Goal: Check status: Check status

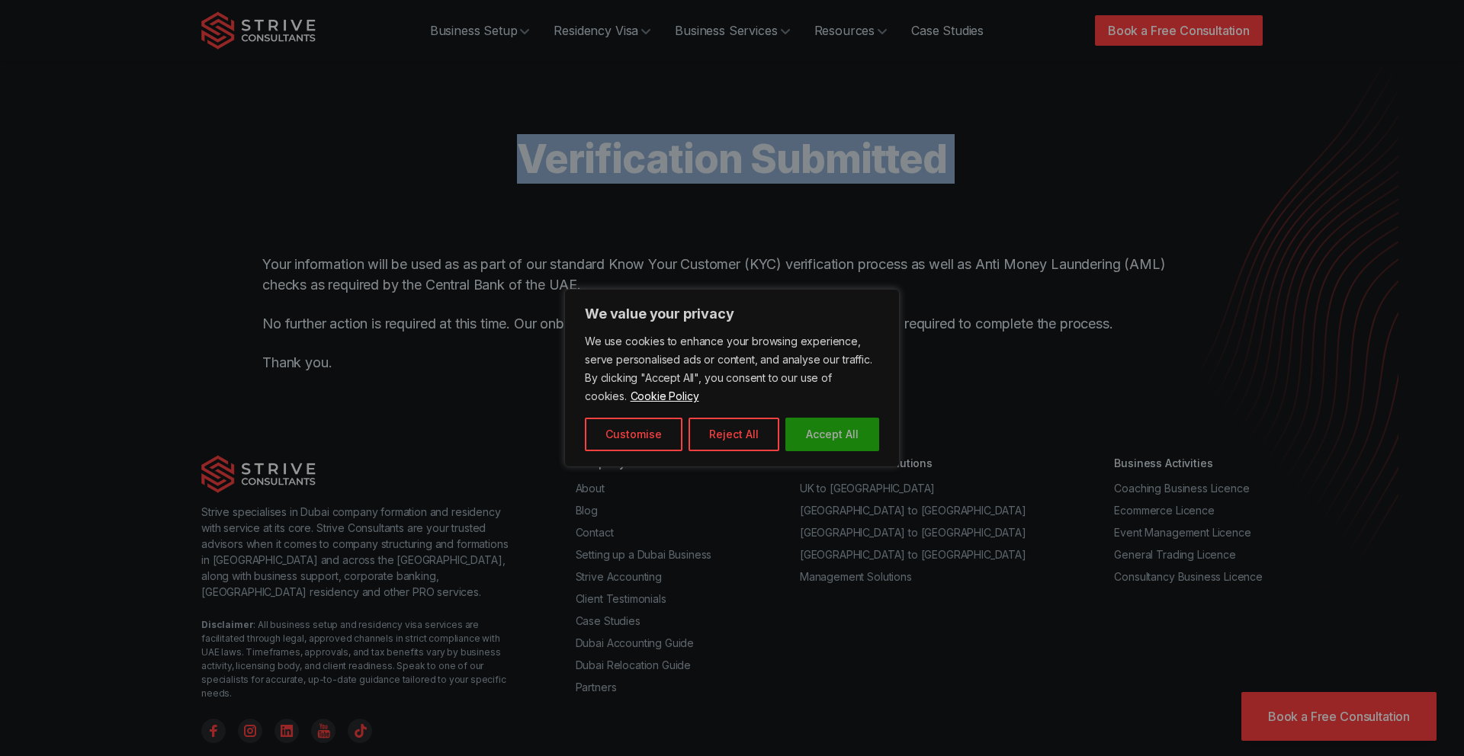
click at [830, 443] on button "Accept All" at bounding box center [832, 435] width 94 height 34
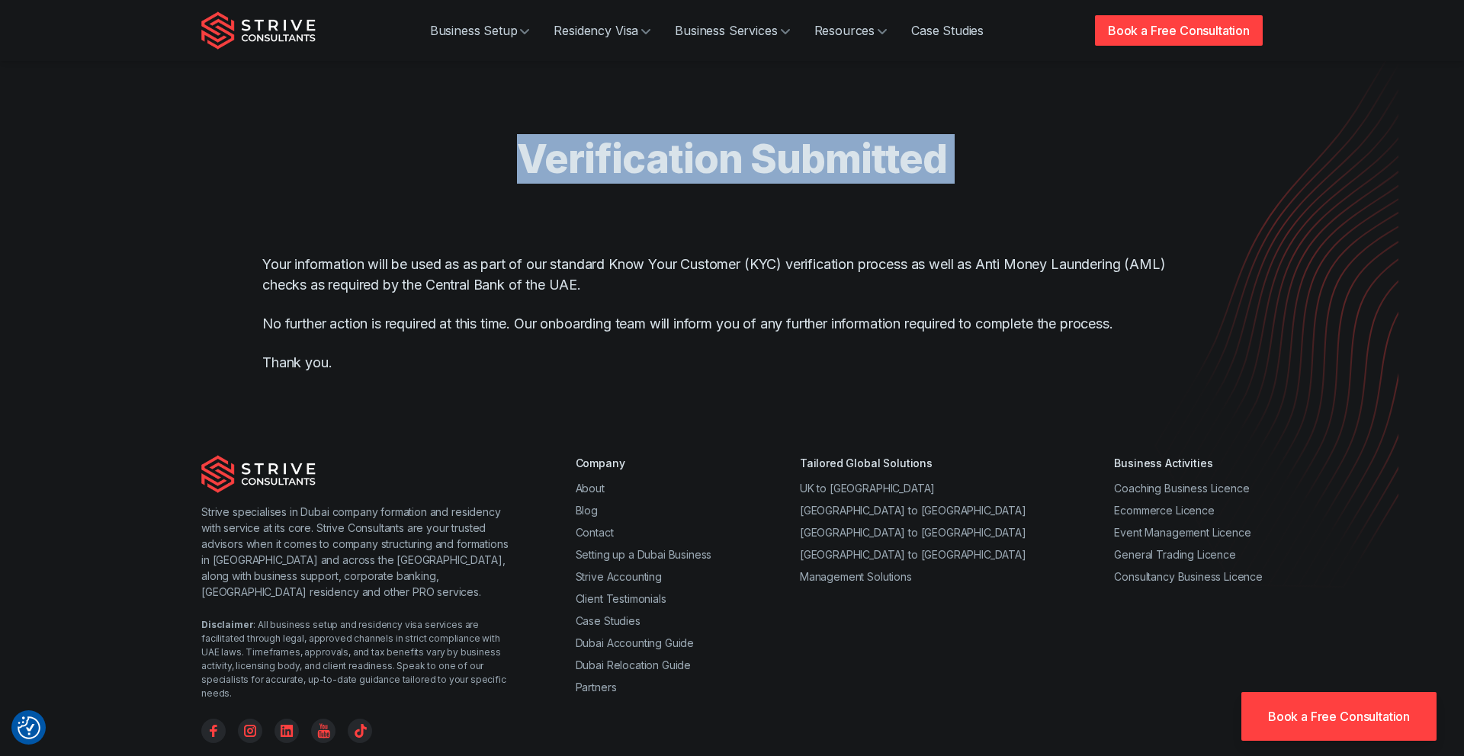
click at [722, 168] on h1 "Verification Submitted" at bounding box center [732, 159] width 976 height 50
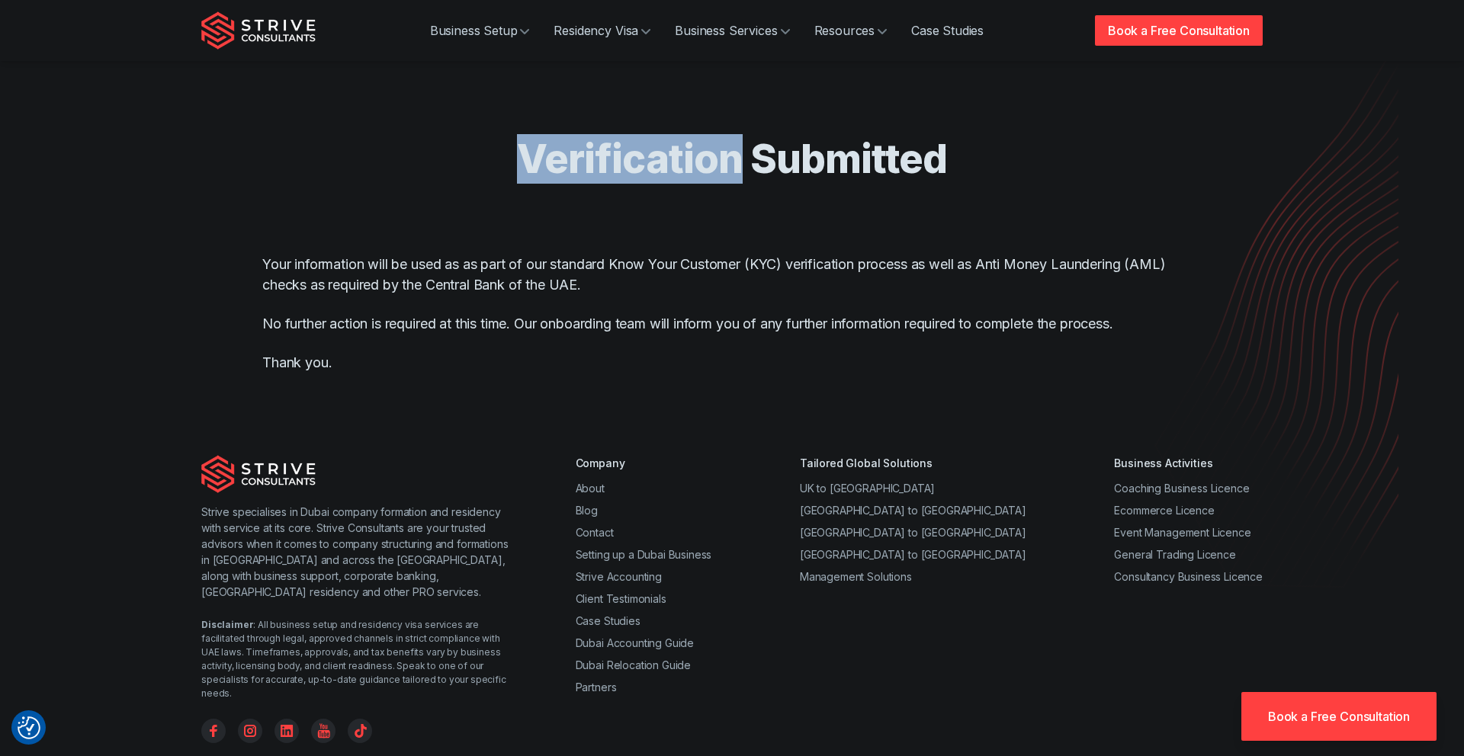
click at [722, 168] on h1 "Verification Submitted" at bounding box center [732, 159] width 976 height 50
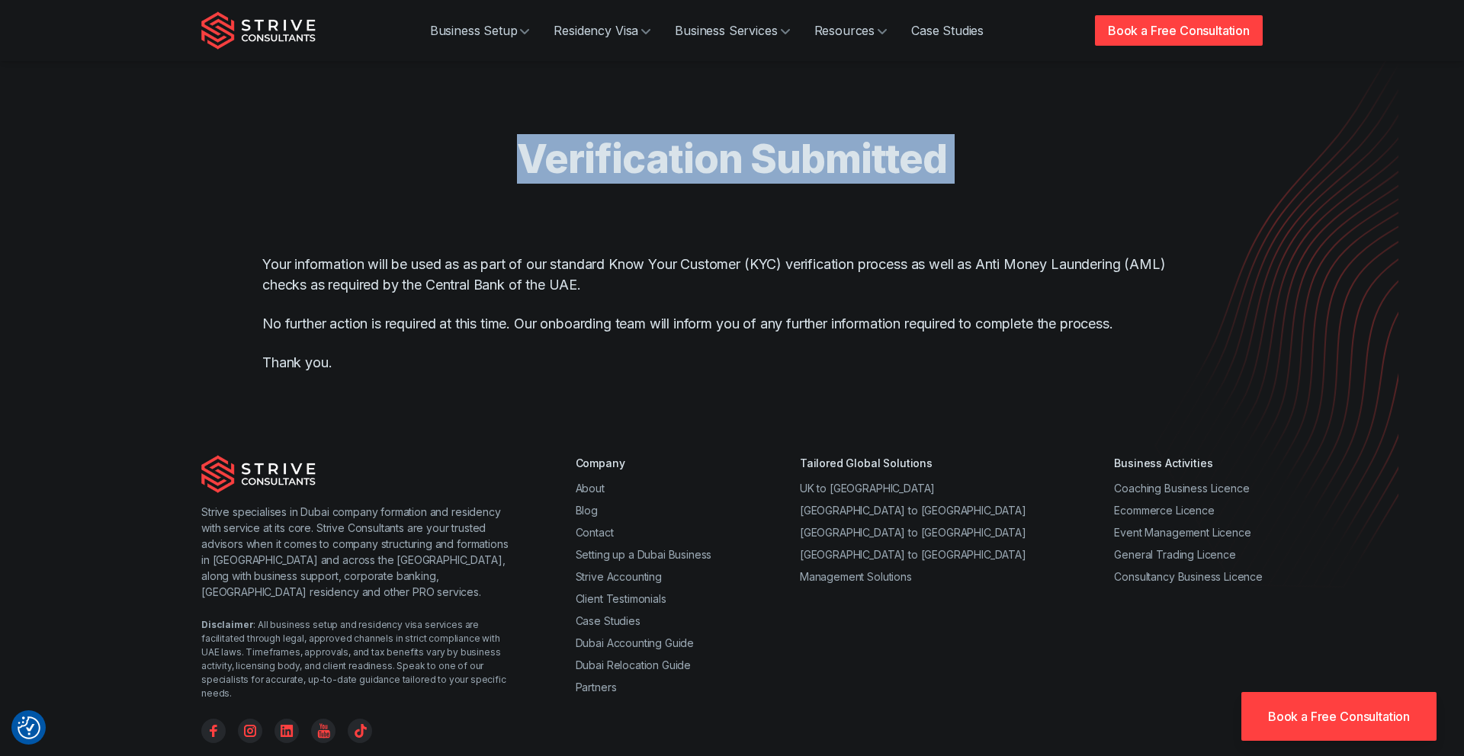
click at [722, 168] on h1 "Verification Submitted" at bounding box center [732, 159] width 976 height 50
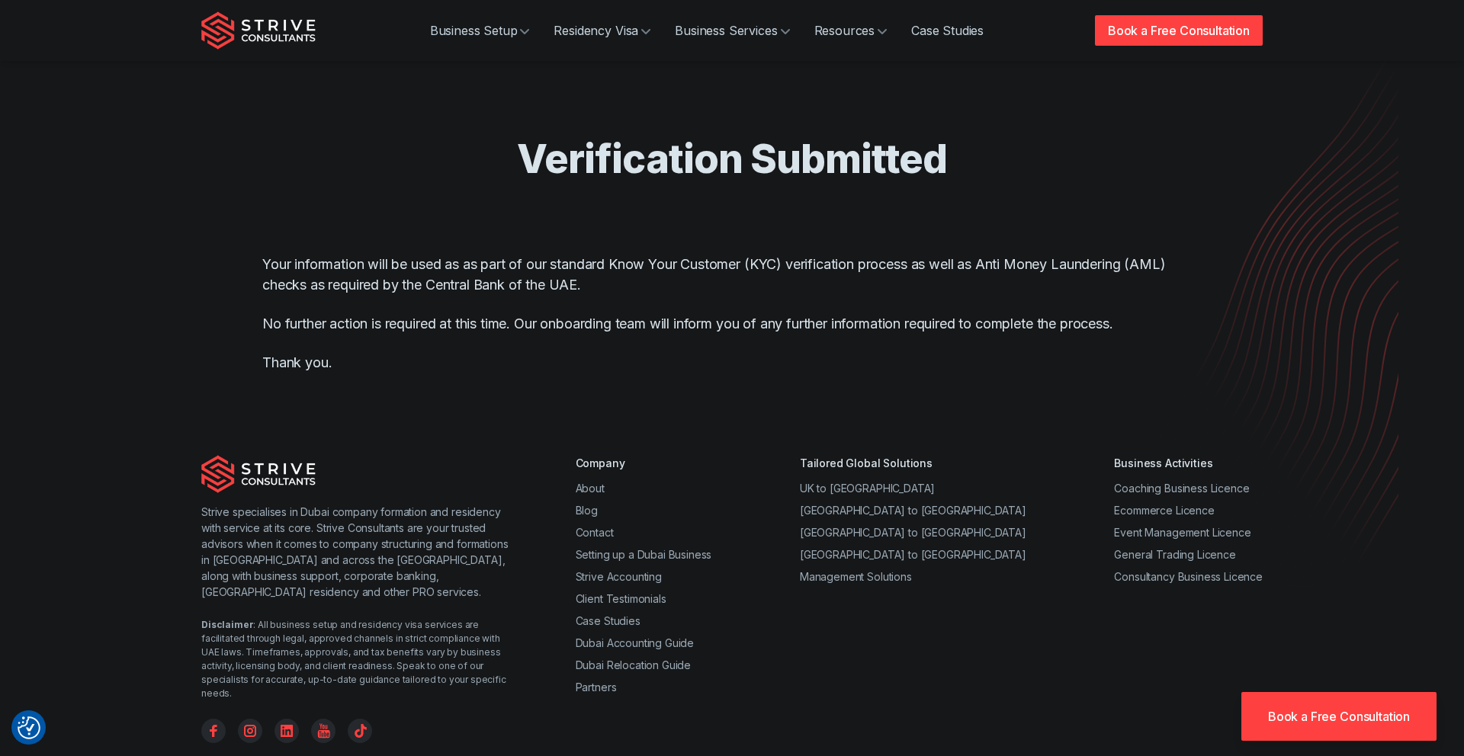
click at [417, 266] on p "Your information will be used as as part of our standard Know Your Customer (KY…" at bounding box center [731, 274] width 939 height 41
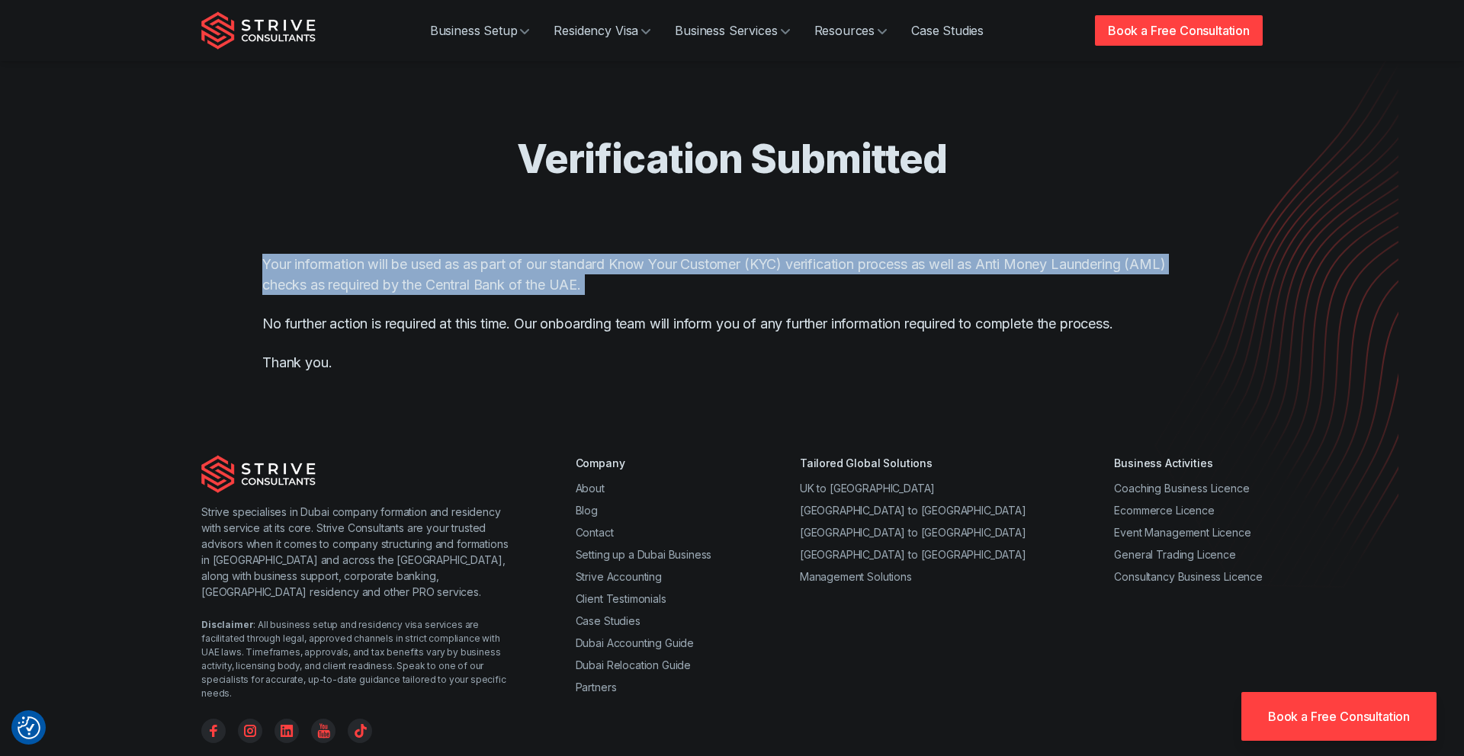
click at [417, 266] on p "Your information will be used as as part of our standard Know Your Customer (KY…" at bounding box center [731, 274] width 939 height 41
copy p "Your information will be used as as part of our standard Know Your Customer (KY…"
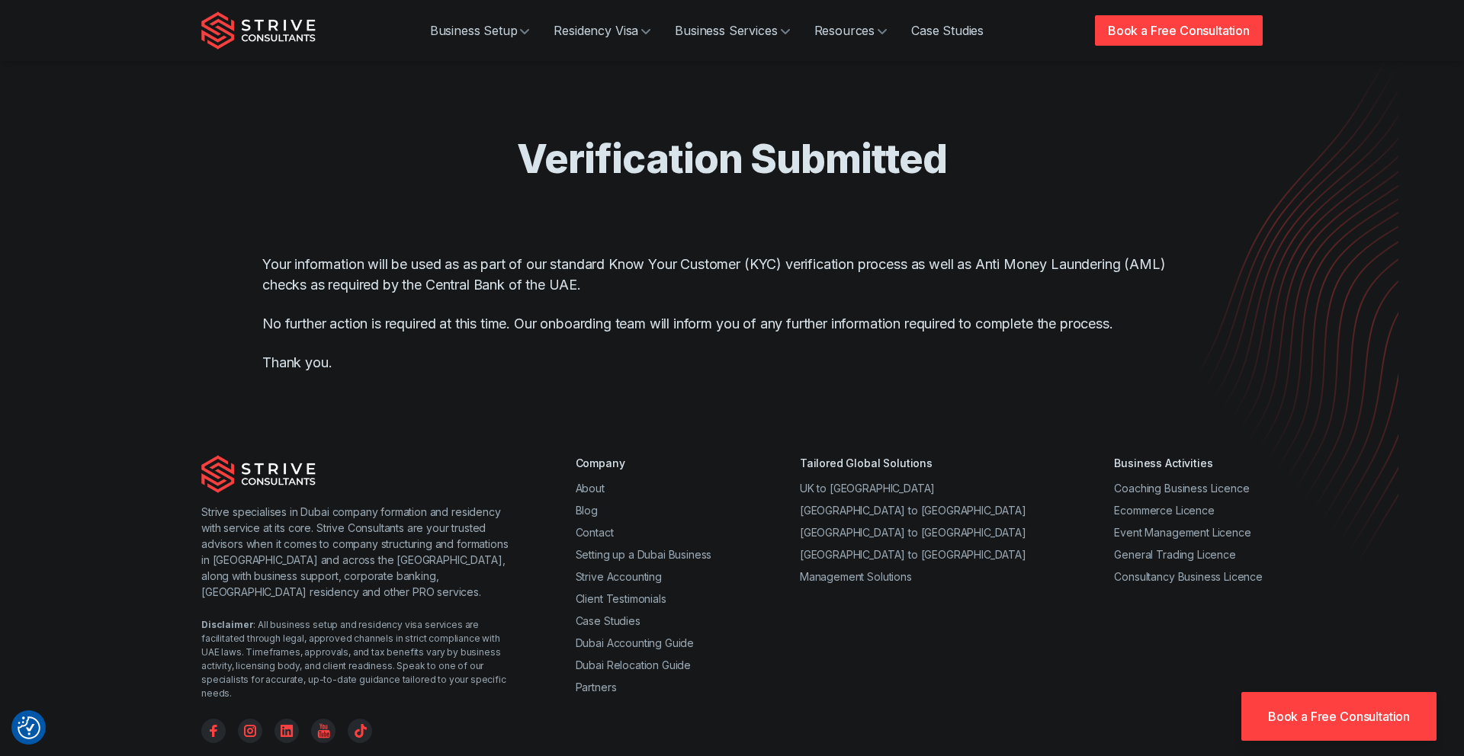
click at [447, 336] on div "Your information will be used as as part of our standard Know Your Customer (KY…" at bounding box center [731, 313] width 939 height 186
click at [450, 327] on p "No further action is required at this time. Our onboarding team will inform you…" at bounding box center [731, 323] width 939 height 21
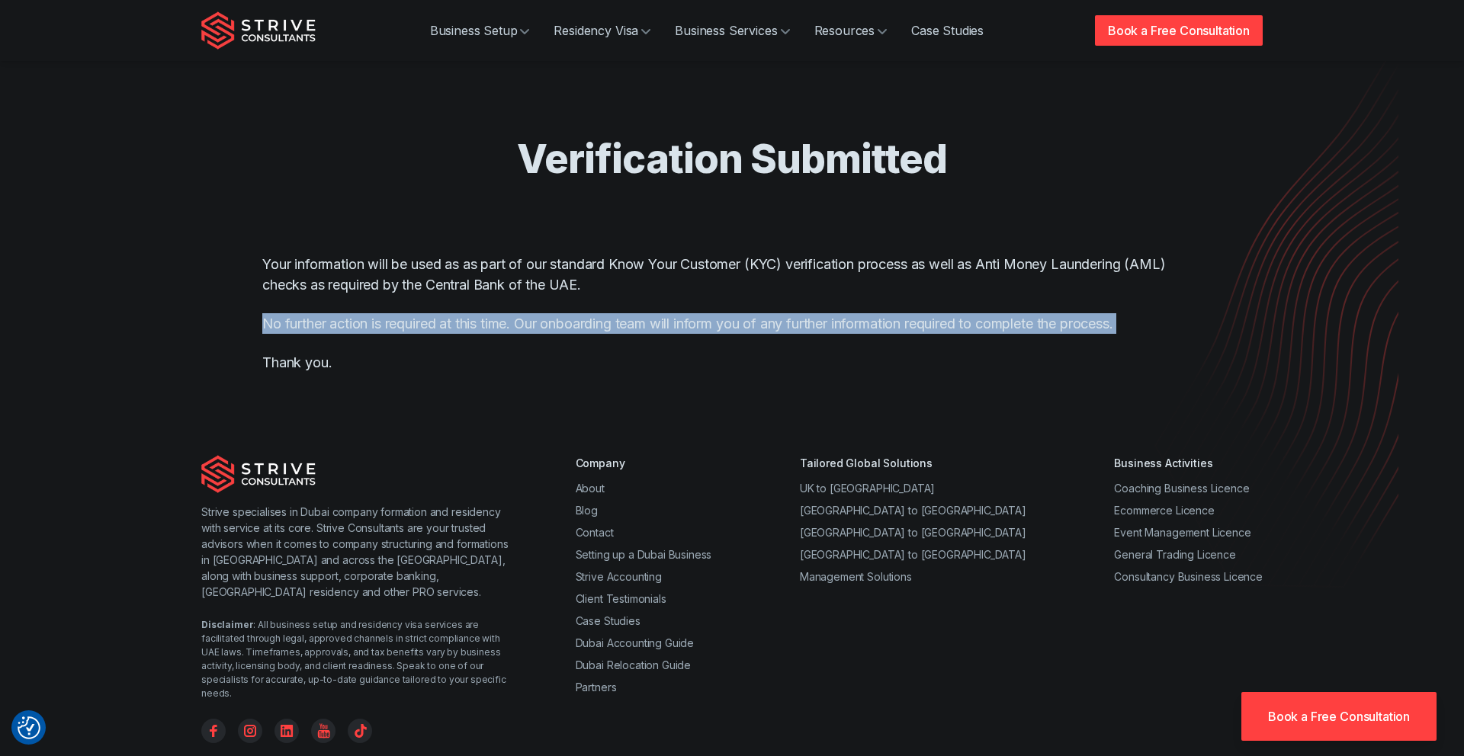
click at [450, 327] on p "No further action is required at this time. Our onboarding team will inform you…" at bounding box center [731, 323] width 939 height 21
copy p "No further action is required at this time. Our onboarding team will inform you…"
